Goal: Register for event/course

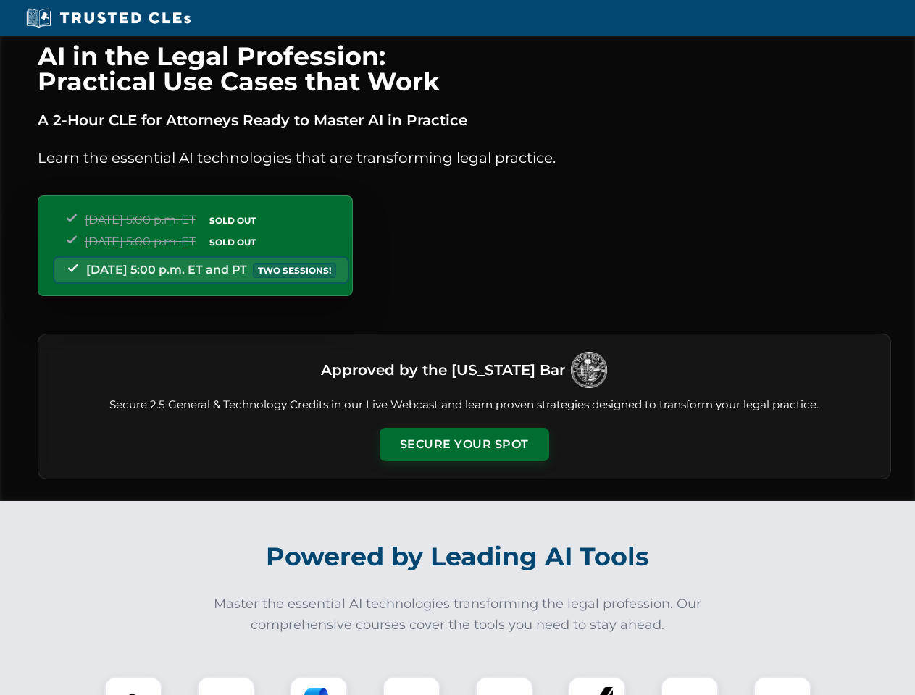
click at [464, 445] on button "Secure Your Spot" at bounding box center [465, 444] width 170 height 33
click at [133, 686] on img at bounding box center [133, 706] width 42 height 42
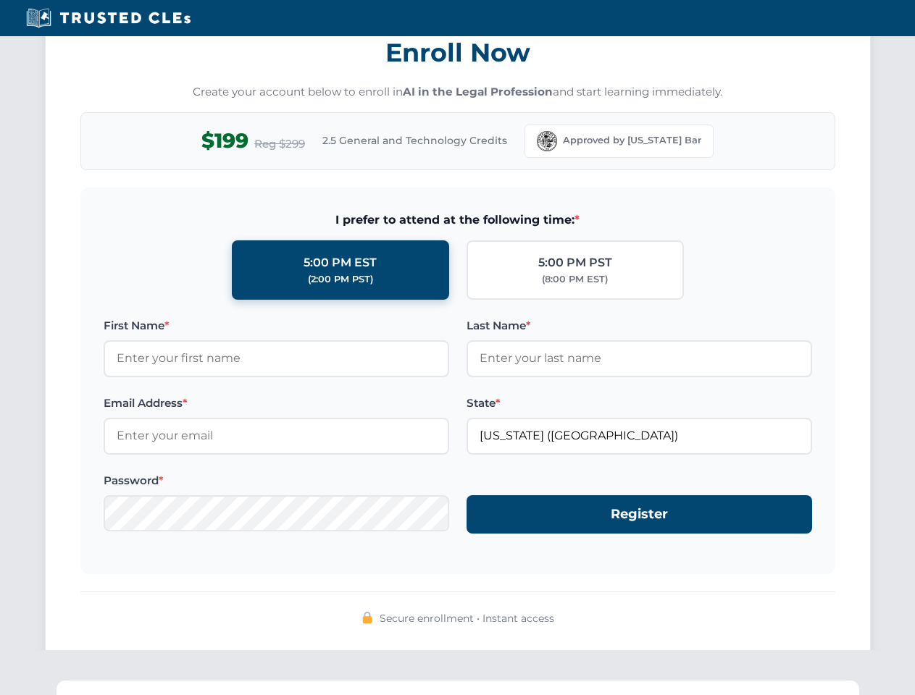
scroll to position [1422, 0]
